Goal: Task Accomplishment & Management: Manage account settings

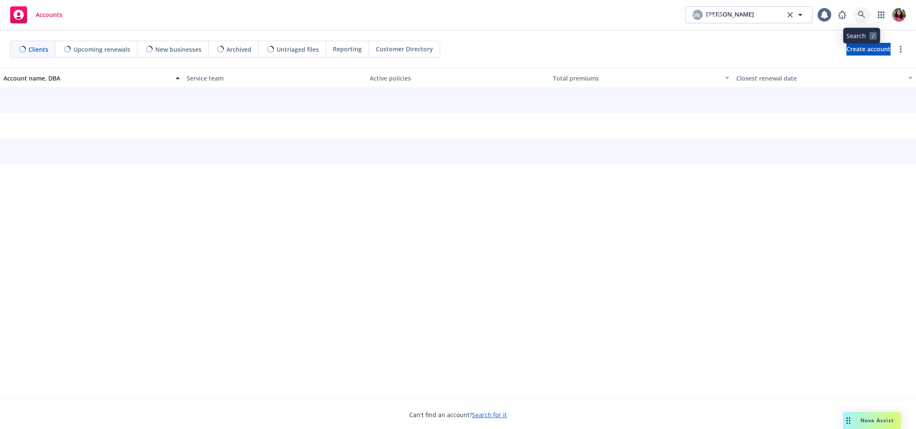
click at [859, 17] on icon at bounding box center [862, 15] width 8 height 8
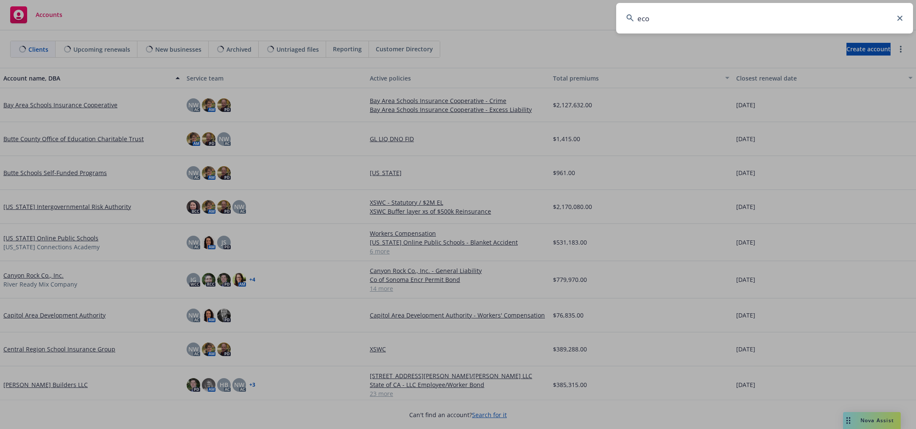
type input "econ"
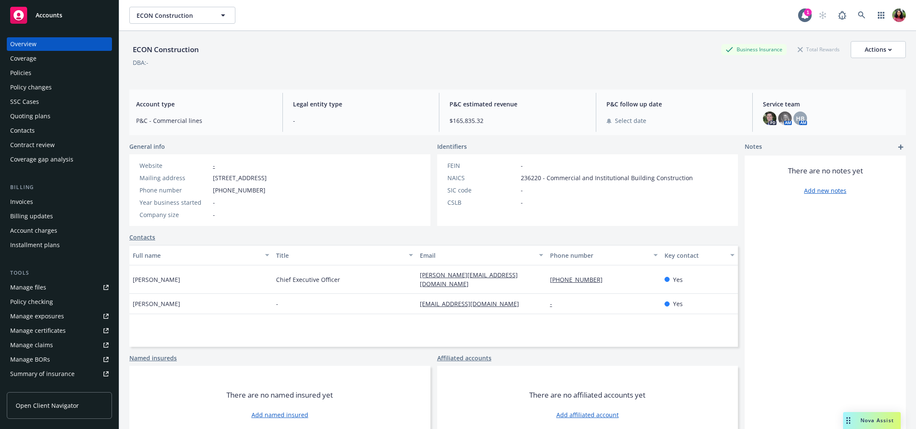
click at [35, 77] on div "Policies" at bounding box center [59, 73] width 98 height 14
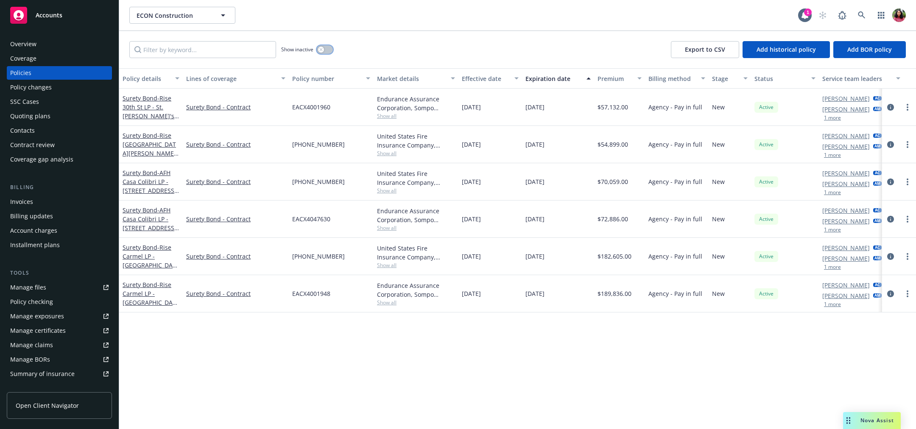
click at [324, 45] on button "button" at bounding box center [325, 49] width 16 height 8
